Goal: Navigation & Orientation: Find specific page/section

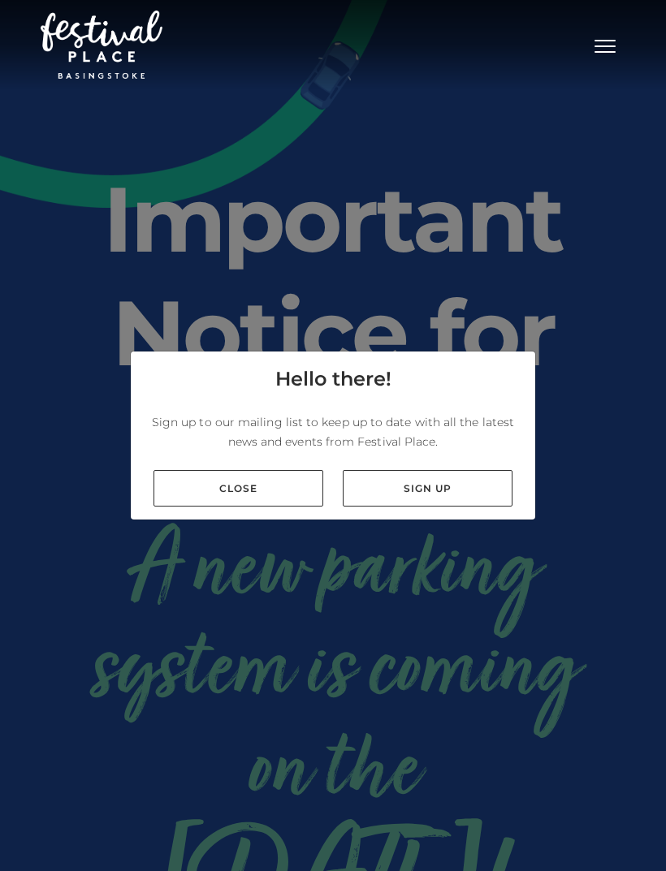
click at [261, 507] on link "Close" at bounding box center [238, 488] width 170 height 37
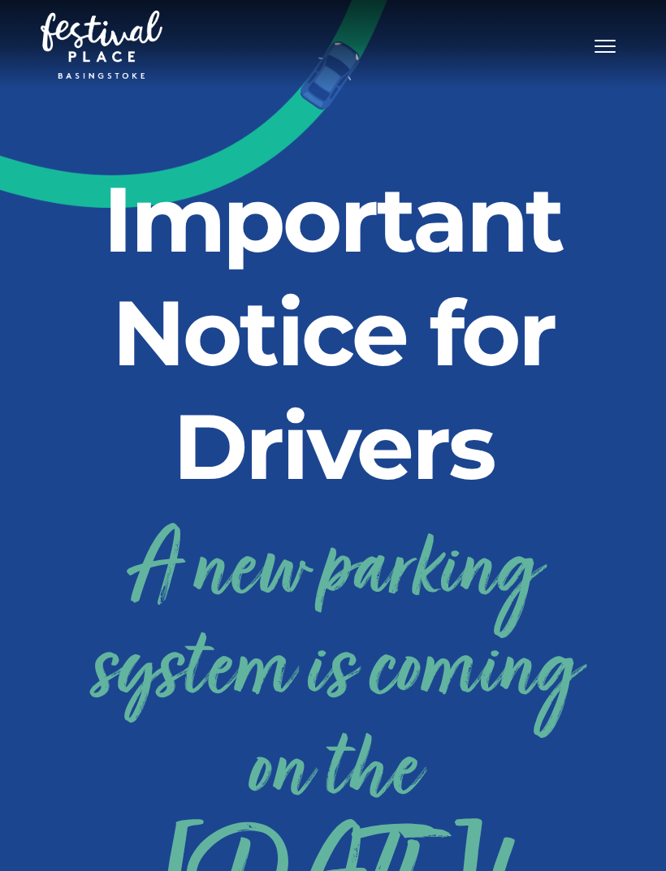
click at [602, 55] on button "Toggle navigation" at bounding box center [604, 44] width 41 height 24
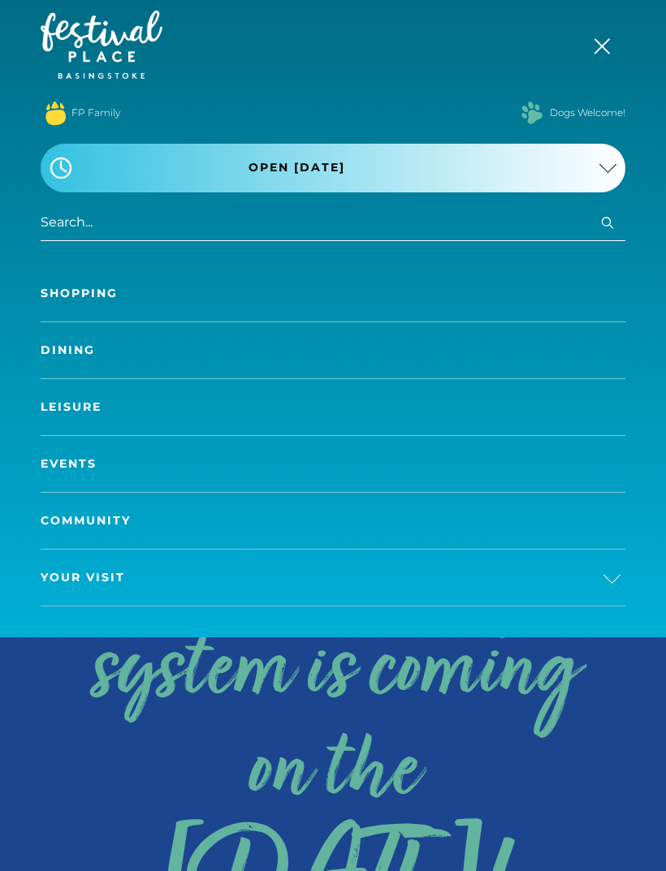
click at [84, 303] on link "Shopping" at bounding box center [333, 293] width 584 height 56
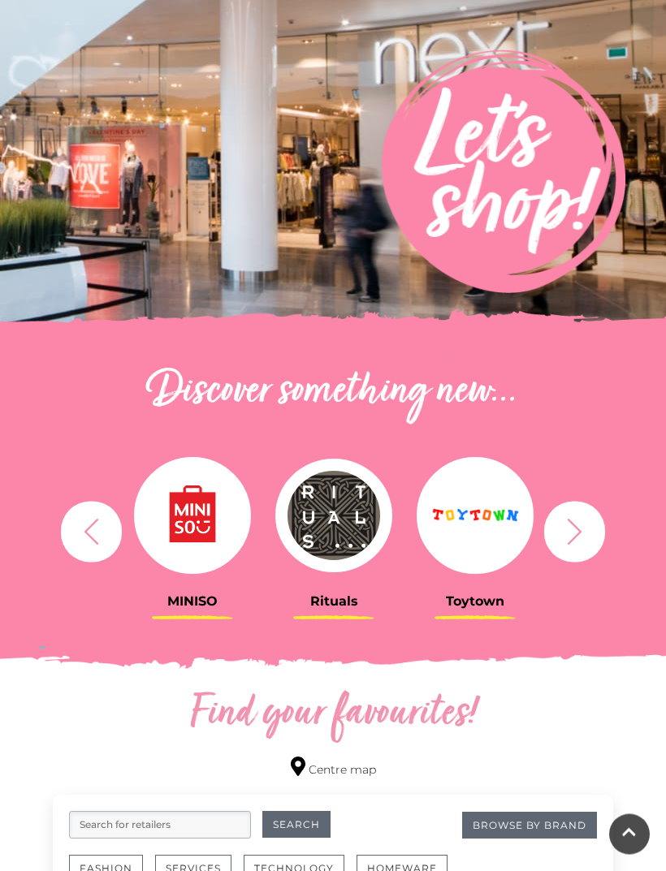
scroll to position [235, 0]
click at [80, 530] on icon "button" at bounding box center [91, 531] width 30 height 30
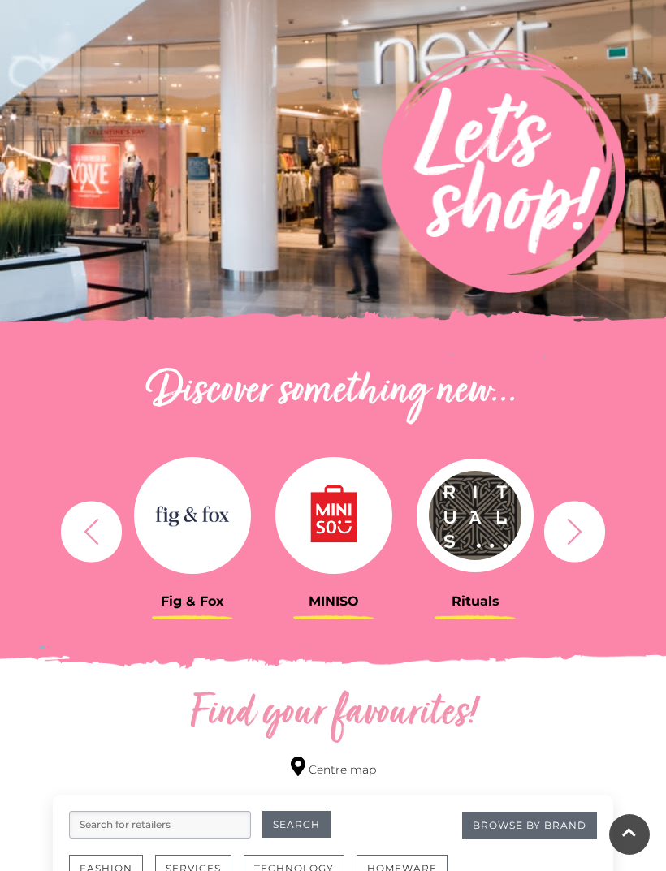
click at [206, 508] on img at bounding box center [192, 515] width 117 height 117
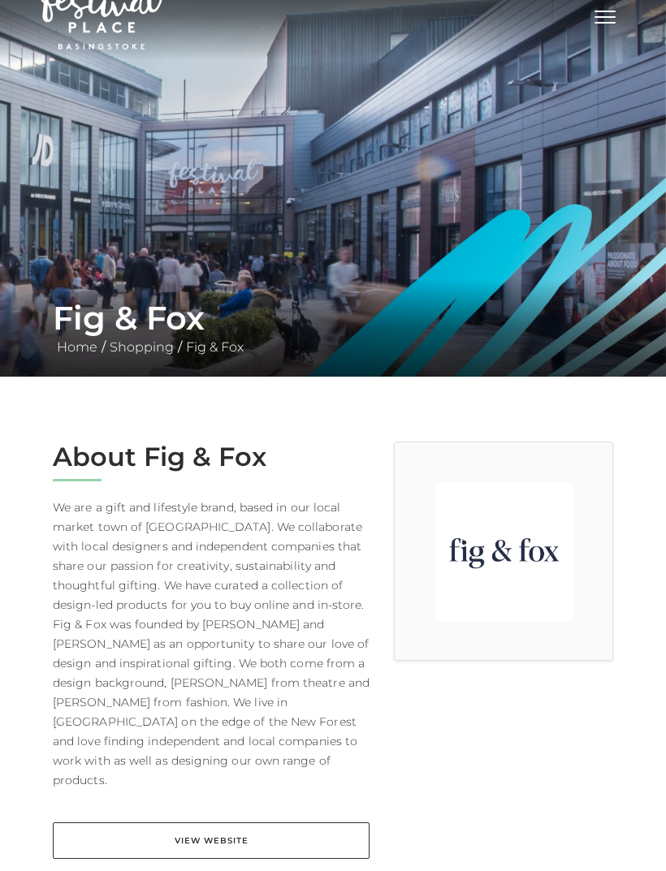
scroll to position [29, 0]
click at [256, 822] on link "View Website" at bounding box center [211, 840] width 317 height 37
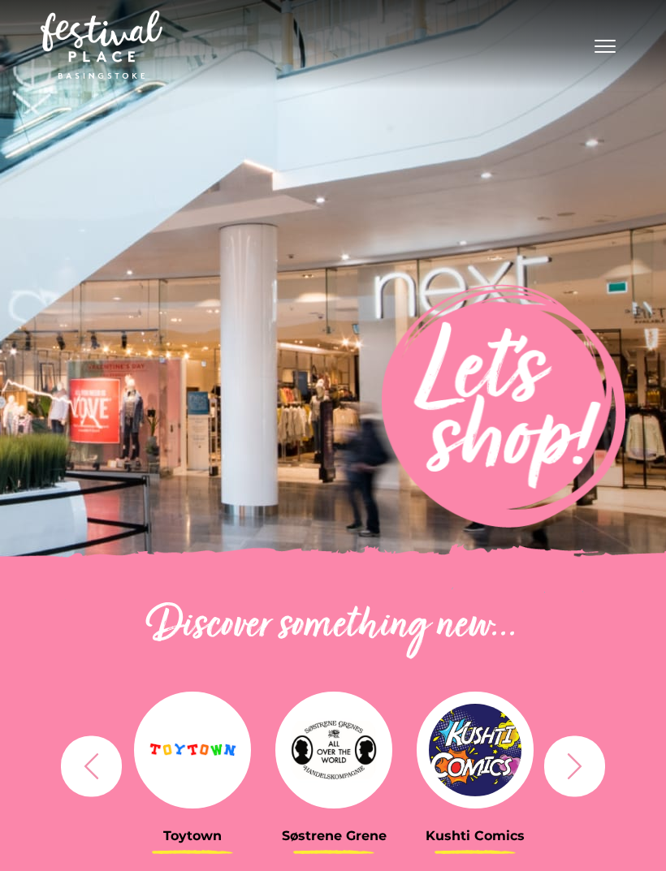
click at [610, 45] on span "Toggle navigation" at bounding box center [604, 46] width 21 height 2
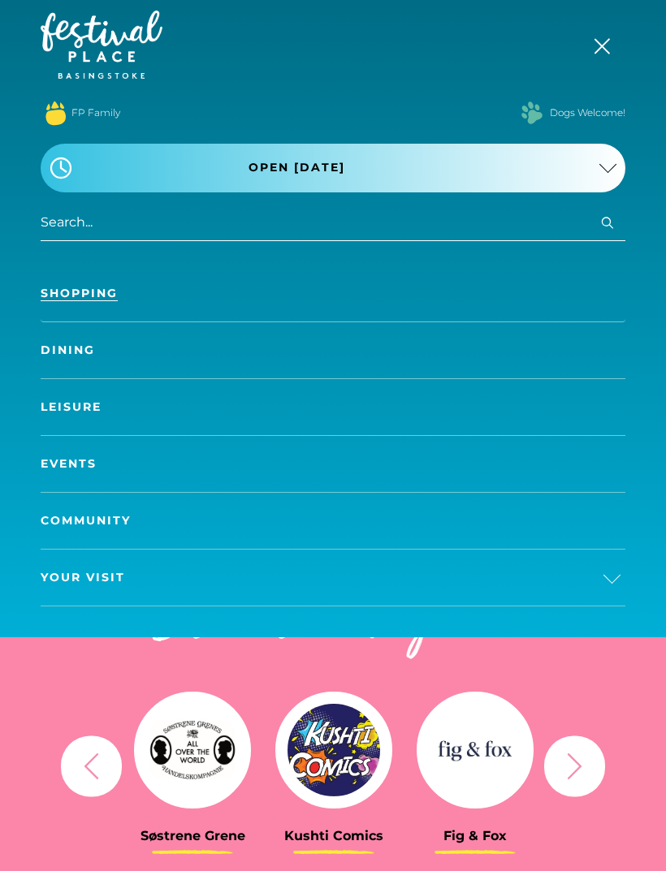
click at [520, 226] on input "search" at bounding box center [333, 223] width 584 height 37
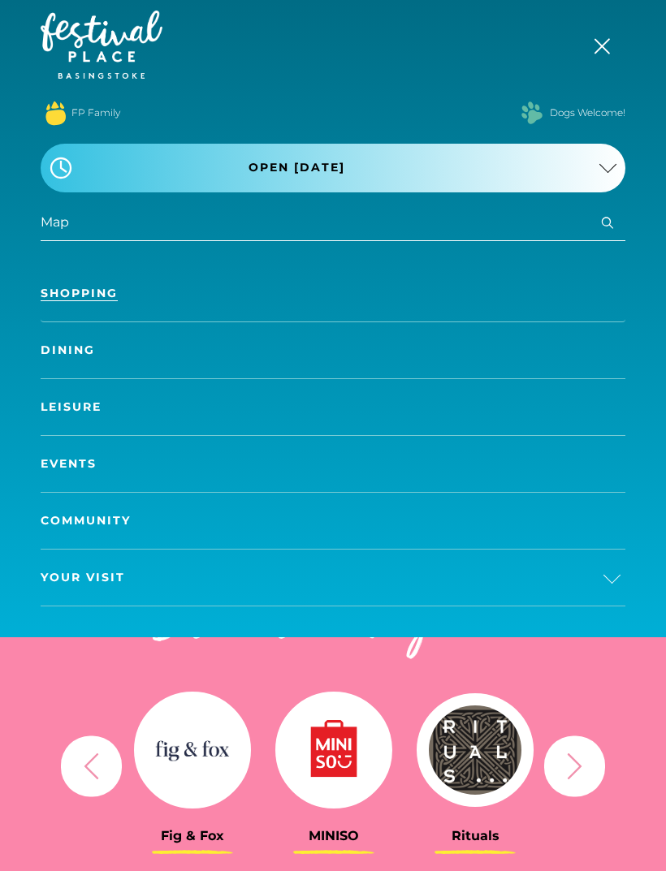
type input "Map"
click at [607, 222] on button "Search" at bounding box center [606, 223] width 19 height 20
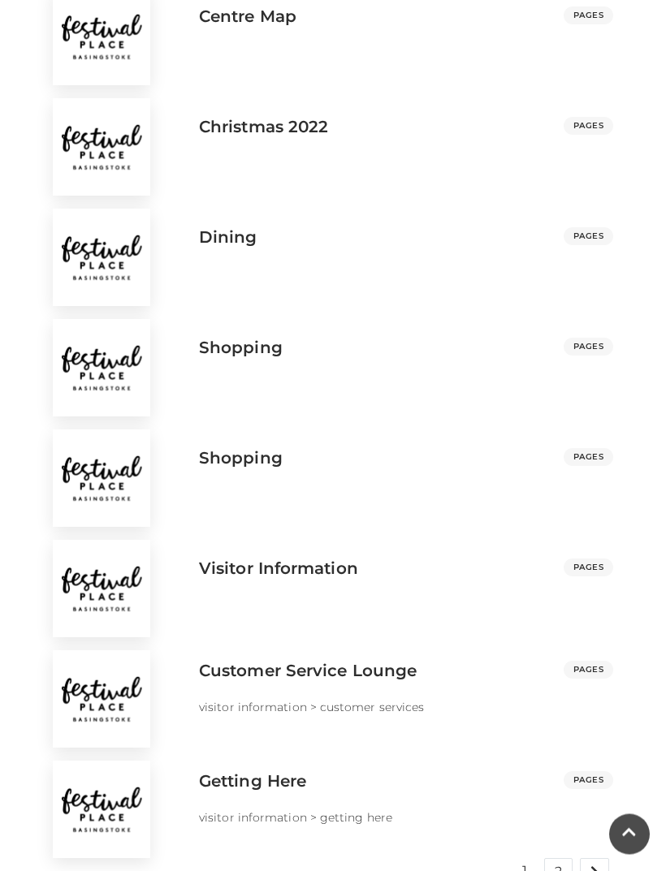
scroll to position [944, 0]
click at [319, 569] on h3 "Visitor Information" at bounding box center [278, 568] width 159 height 19
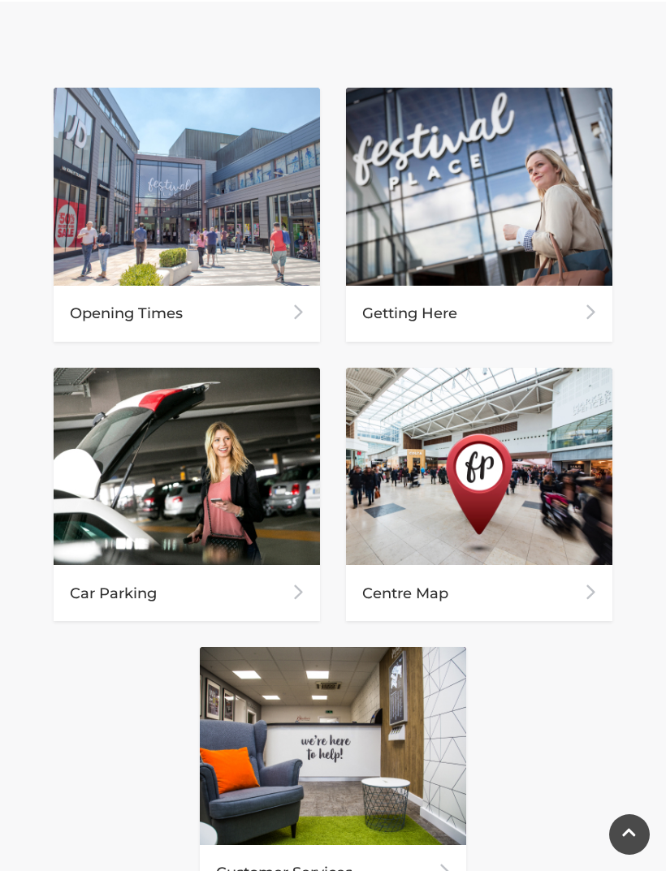
scroll to position [796, 0]
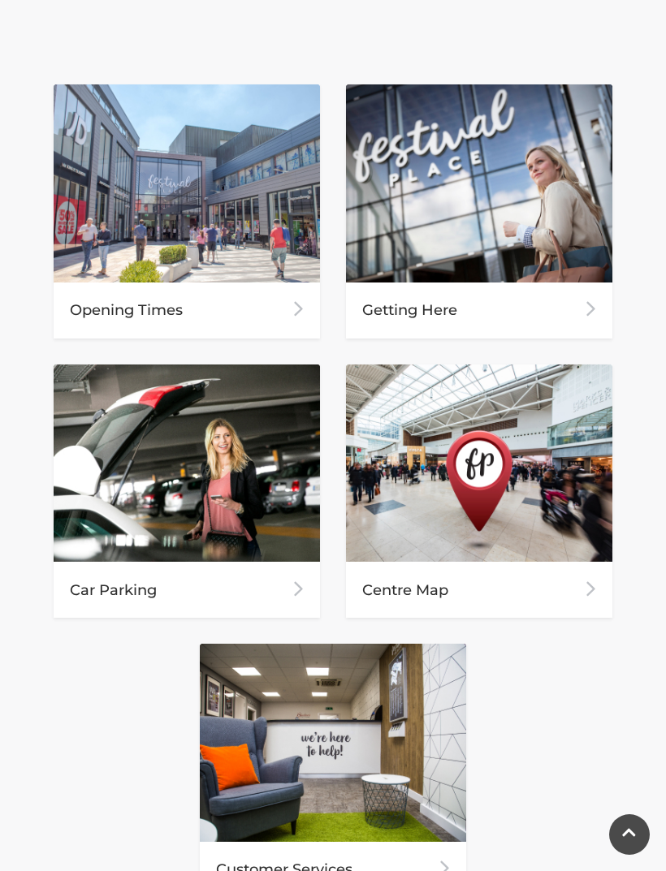
click at [556, 588] on div "Centre Map" at bounding box center [479, 590] width 266 height 56
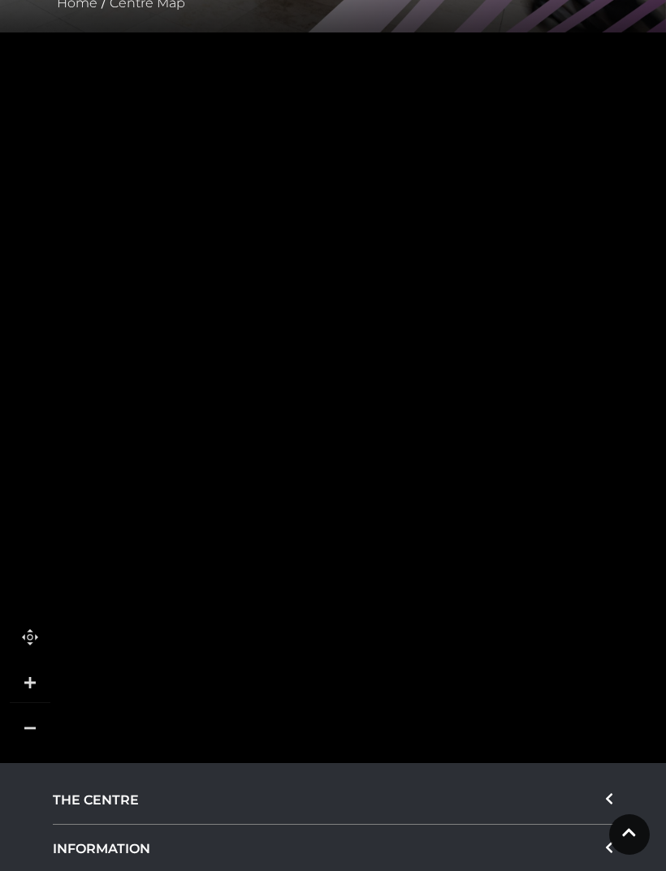
scroll to position [377, 0]
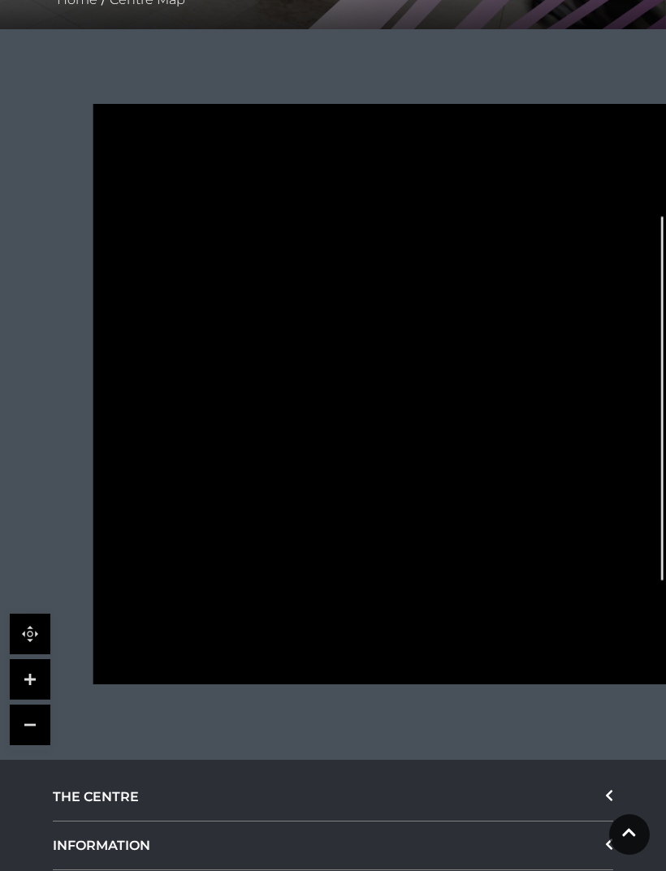
click at [110, 792] on div "THE CENTRE" at bounding box center [333, 797] width 560 height 49
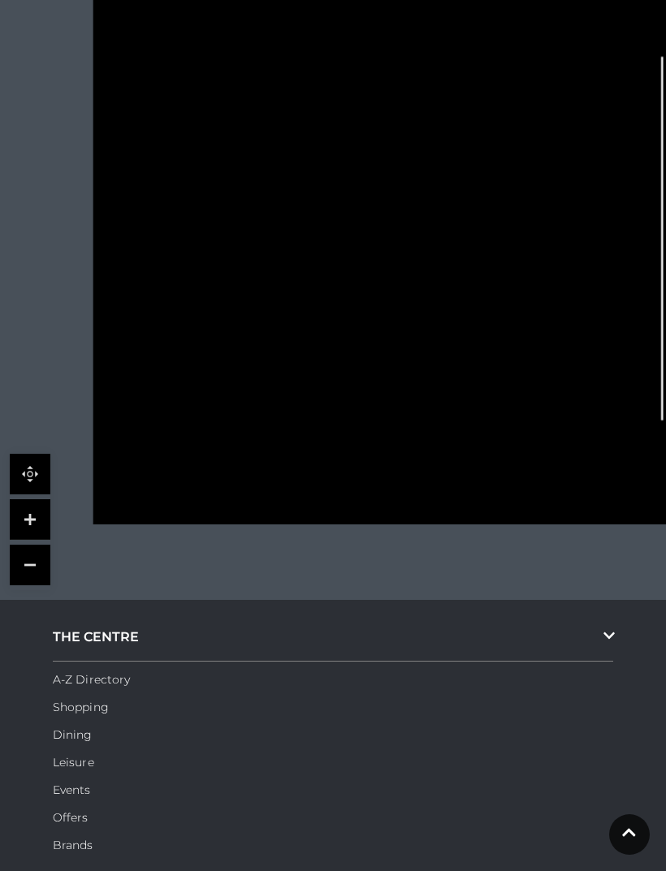
scroll to position [541, 0]
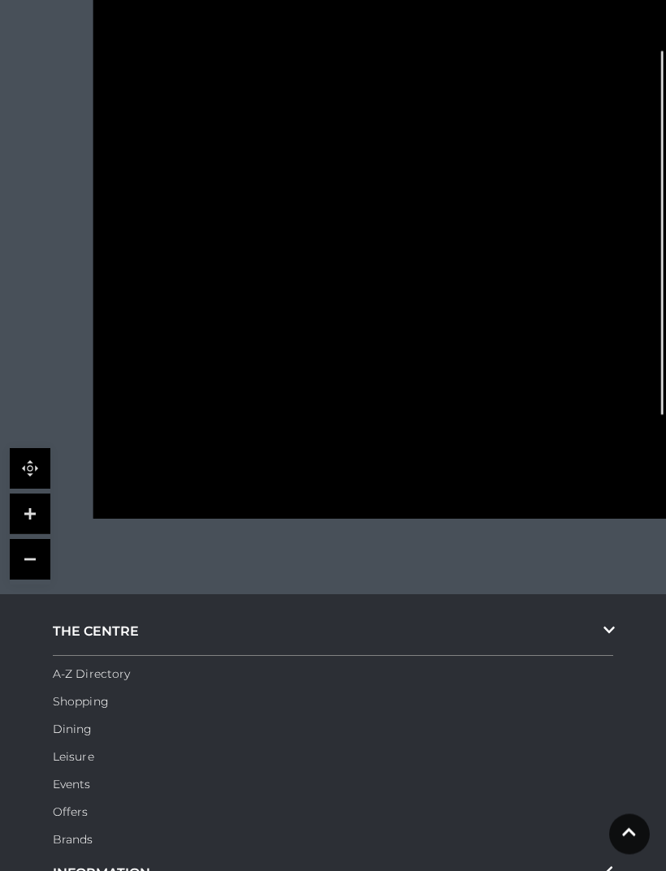
click at [110, 673] on link "A-Z Directory" at bounding box center [91, 674] width 77 height 15
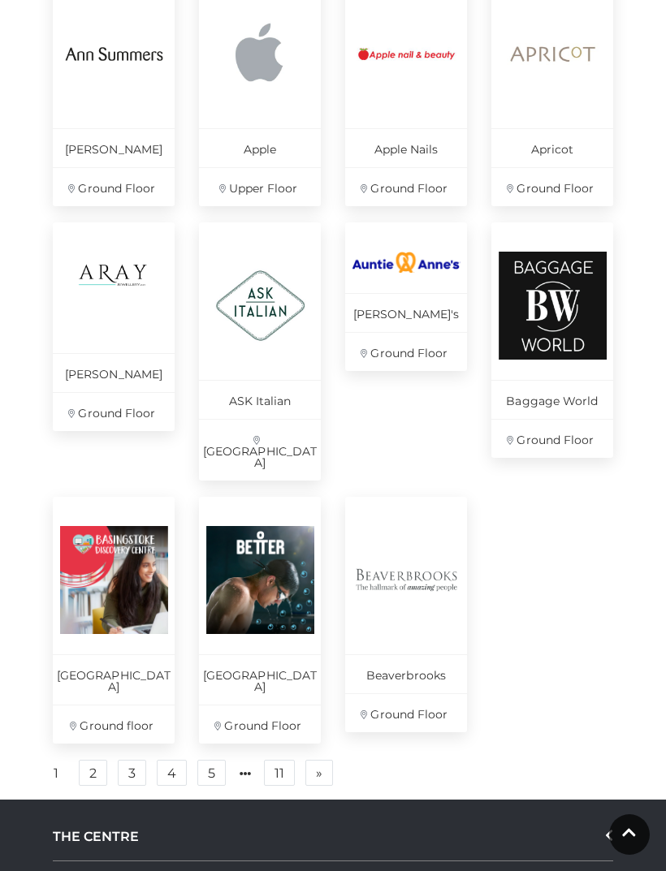
scroll to position [825, 0]
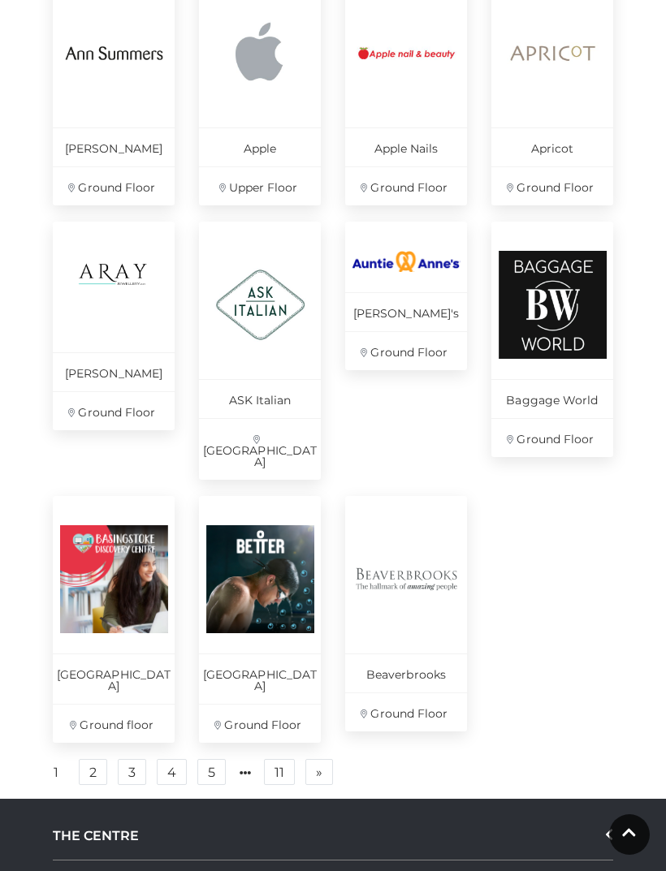
click at [277, 759] on link "11" at bounding box center [279, 772] width 31 height 26
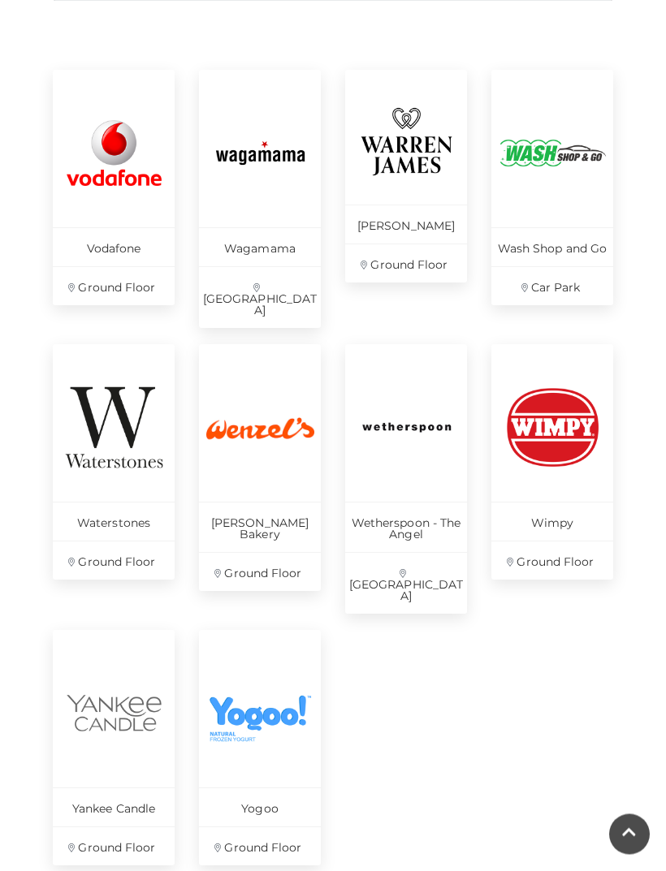
scroll to position [474, 0]
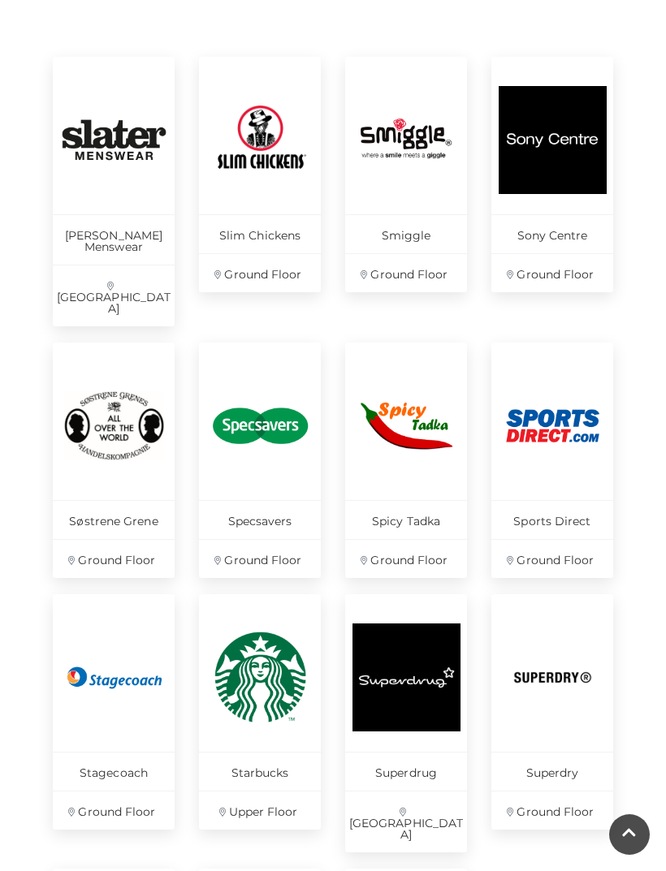
scroll to position [483, 0]
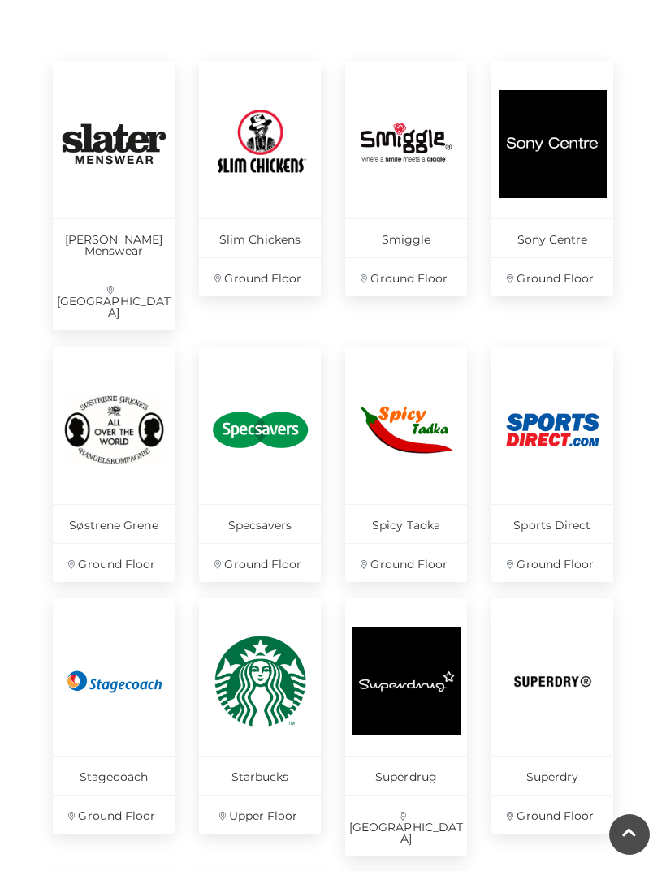
click at [140, 382] on img at bounding box center [114, 430] width 108 height 108
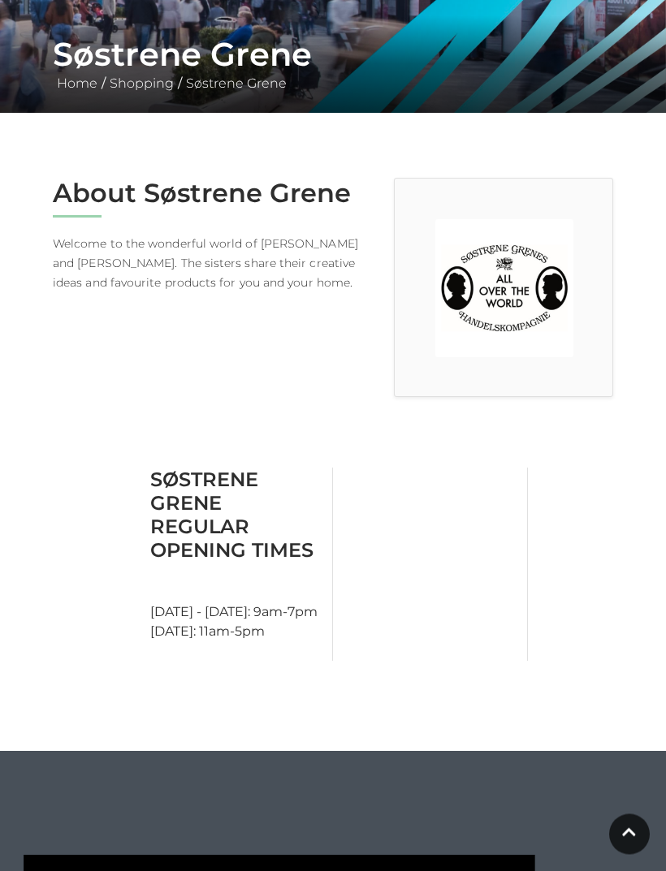
scroll to position [297, 0]
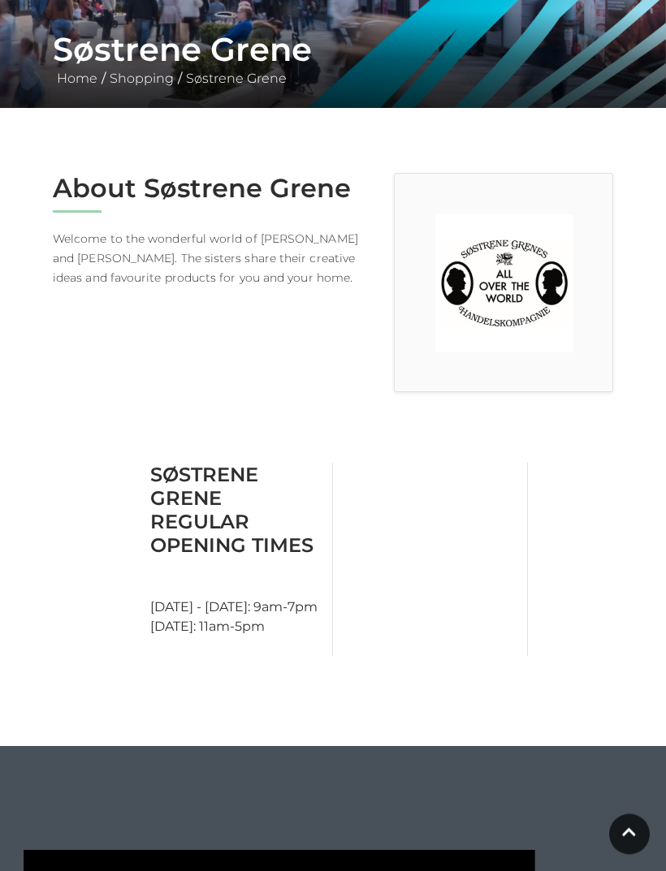
click at [520, 302] on img at bounding box center [504, 284] width 138 height 138
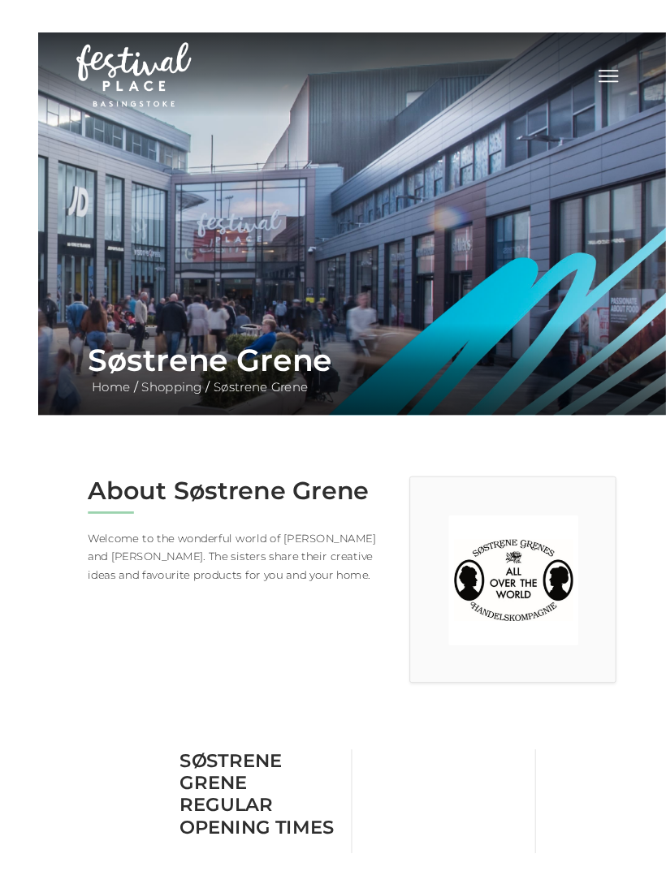
scroll to position [24, 0]
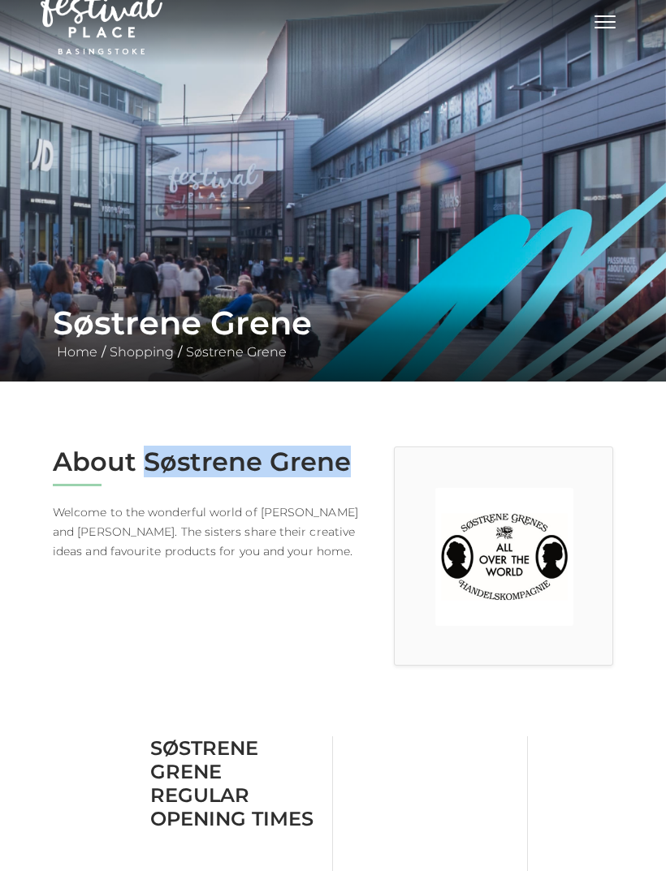
click at [600, 717] on main "Søstrene Grene Home / Shopping / Søstrene Grene About Søstrene Grene Welcome to…" at bounding box center [333, 782] width 666 height 1612
